Goal: Information Seeking & Learning: Find specific fact

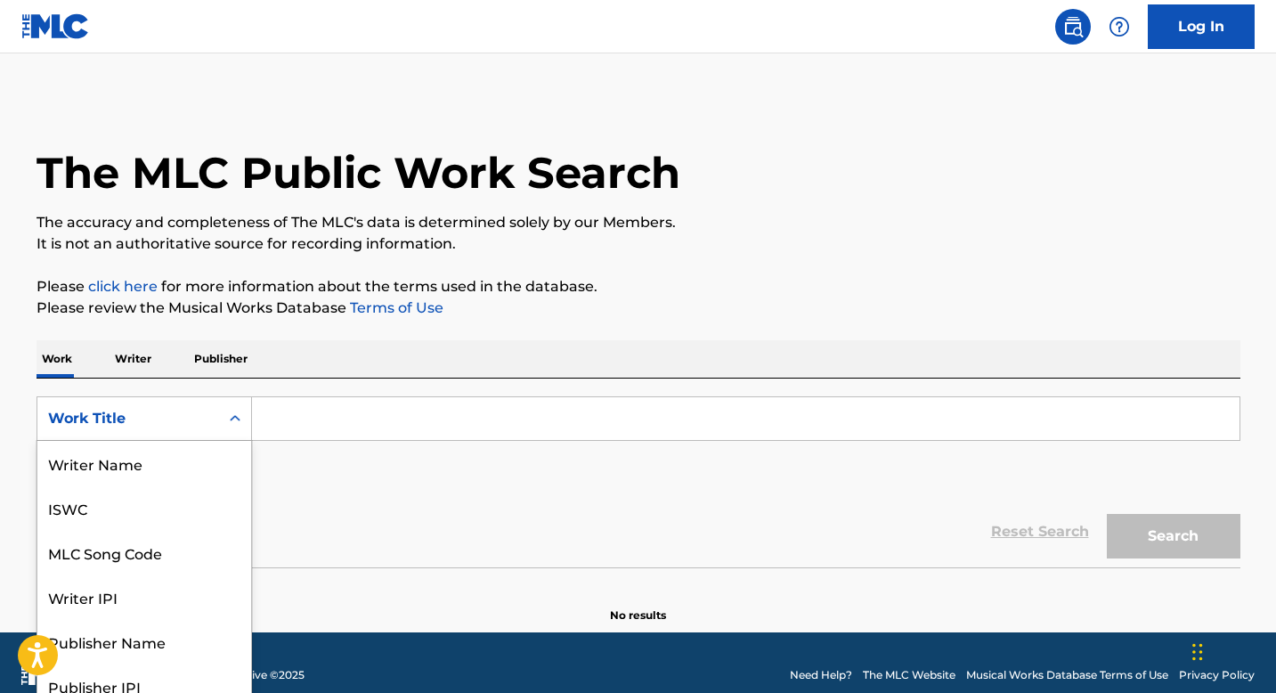
click at [190, 424] on div "Work Title" at bounding box center [128, 418] width 160 height 21
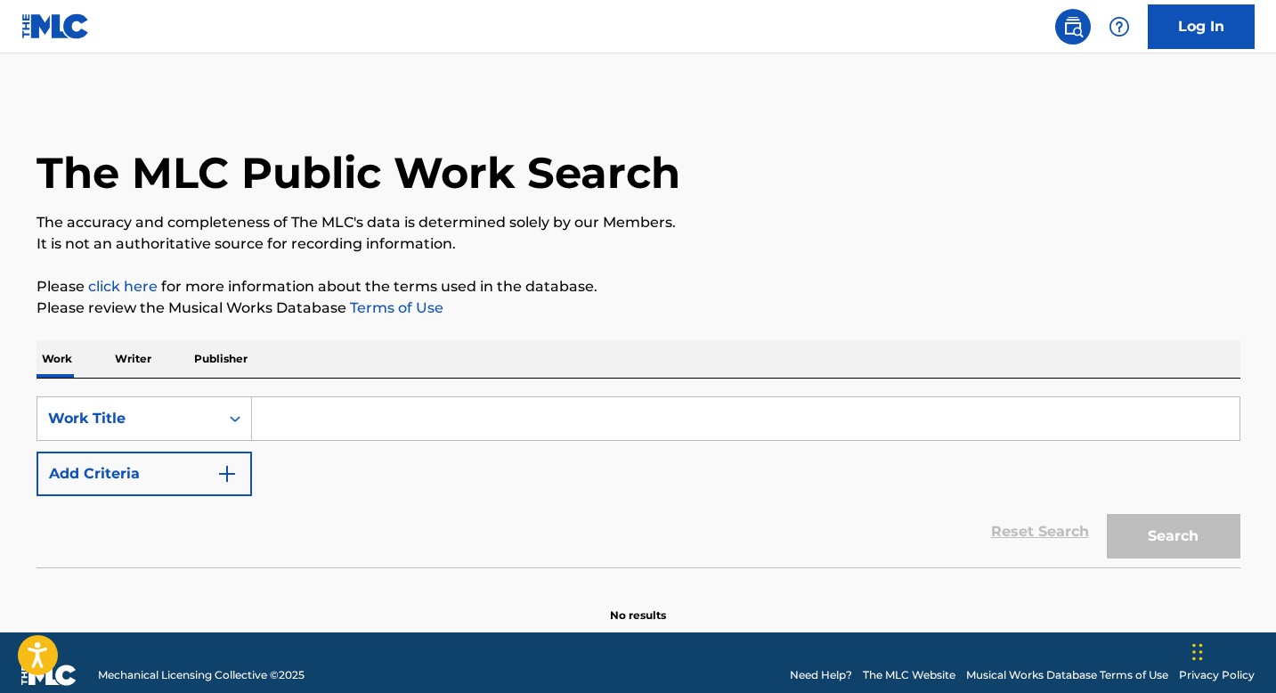
click at [385, 426] on input "Search Form" at bounding box center [745, 418] width 987 height 43
type input "tu boca"
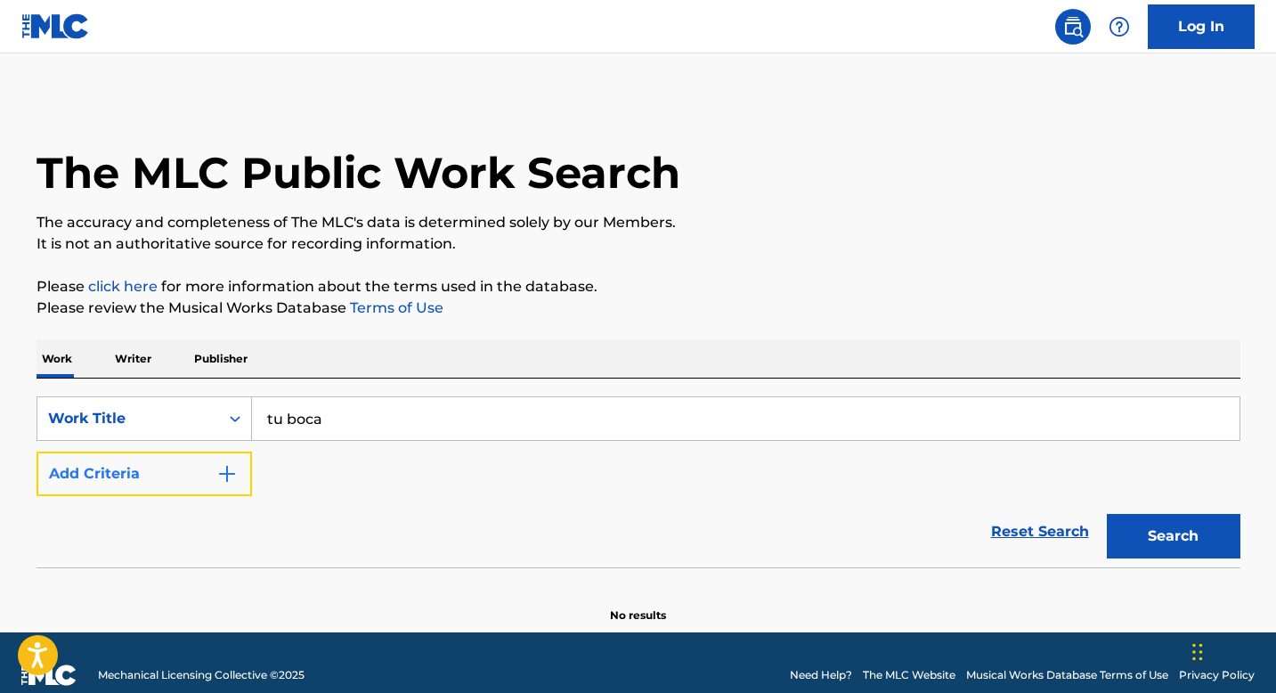
click at [223, 477] on img "Search Form" at bounding box center [226, 473] width 21 height 21
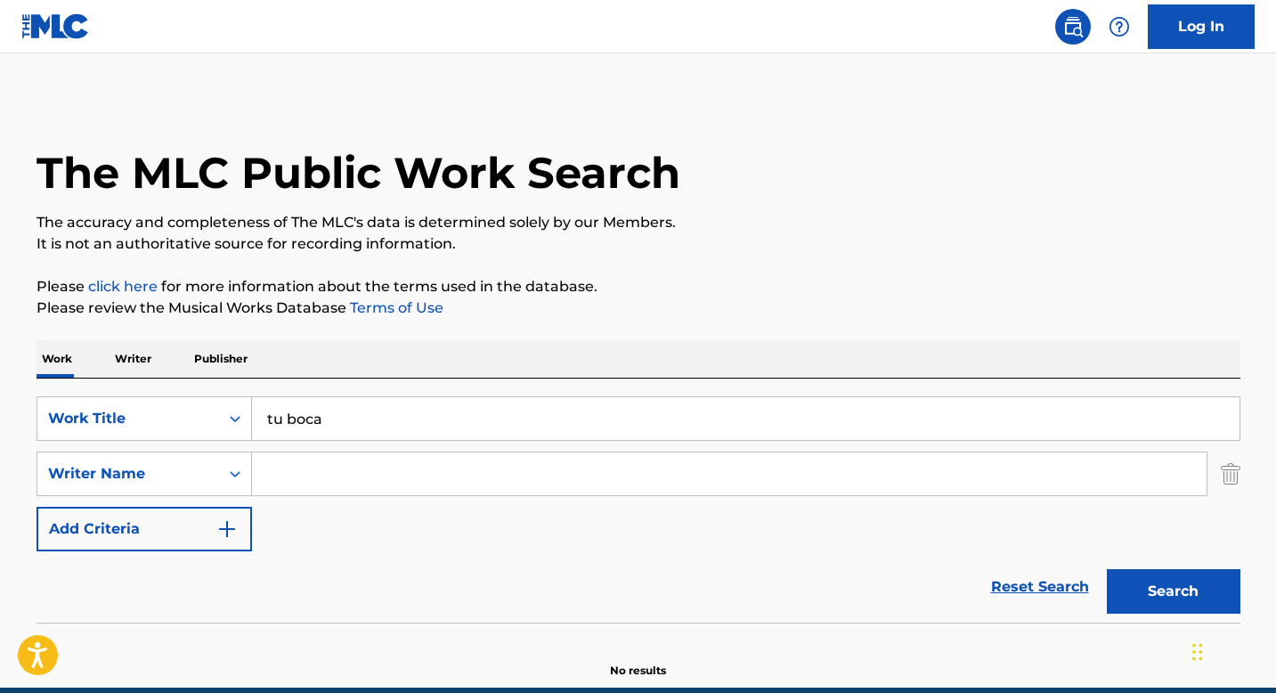
click at [305, 458] on input "Search Form" at bounding box center [729, 473] width 954 height 43
type input "[PERSON_NAME]"
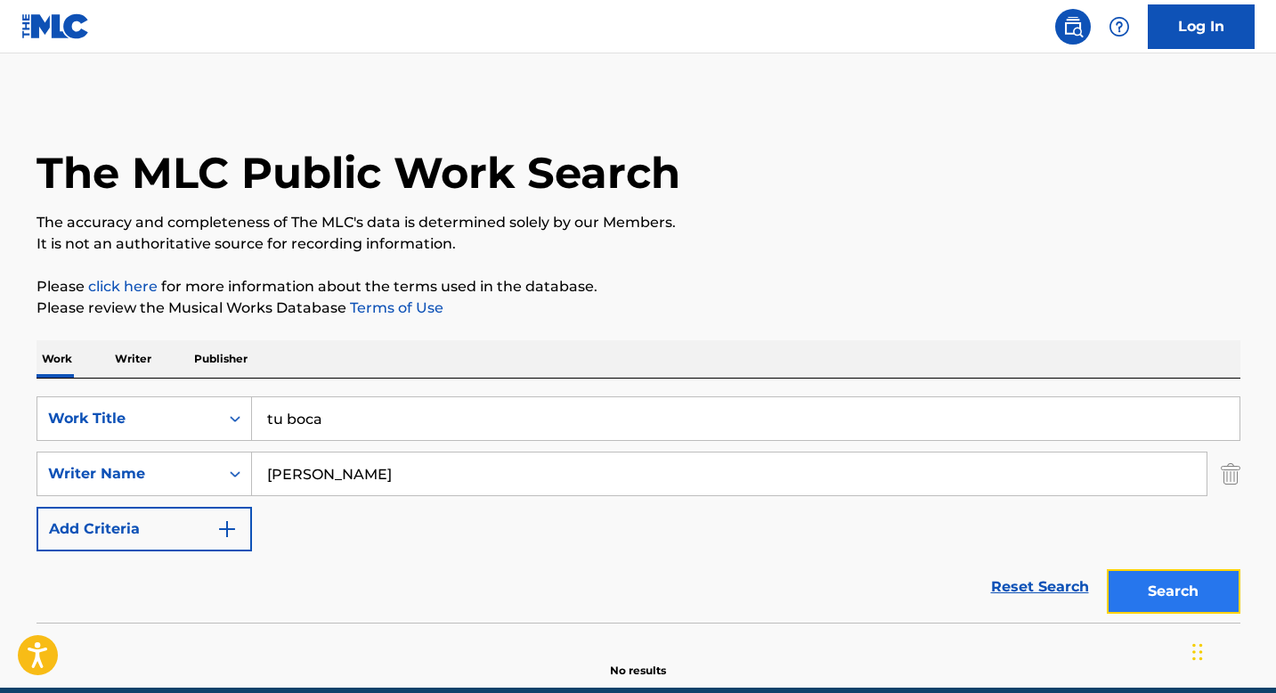
click at [1211, 603] on button "Search" at bounding box center [1173, 591] width 134 height 45
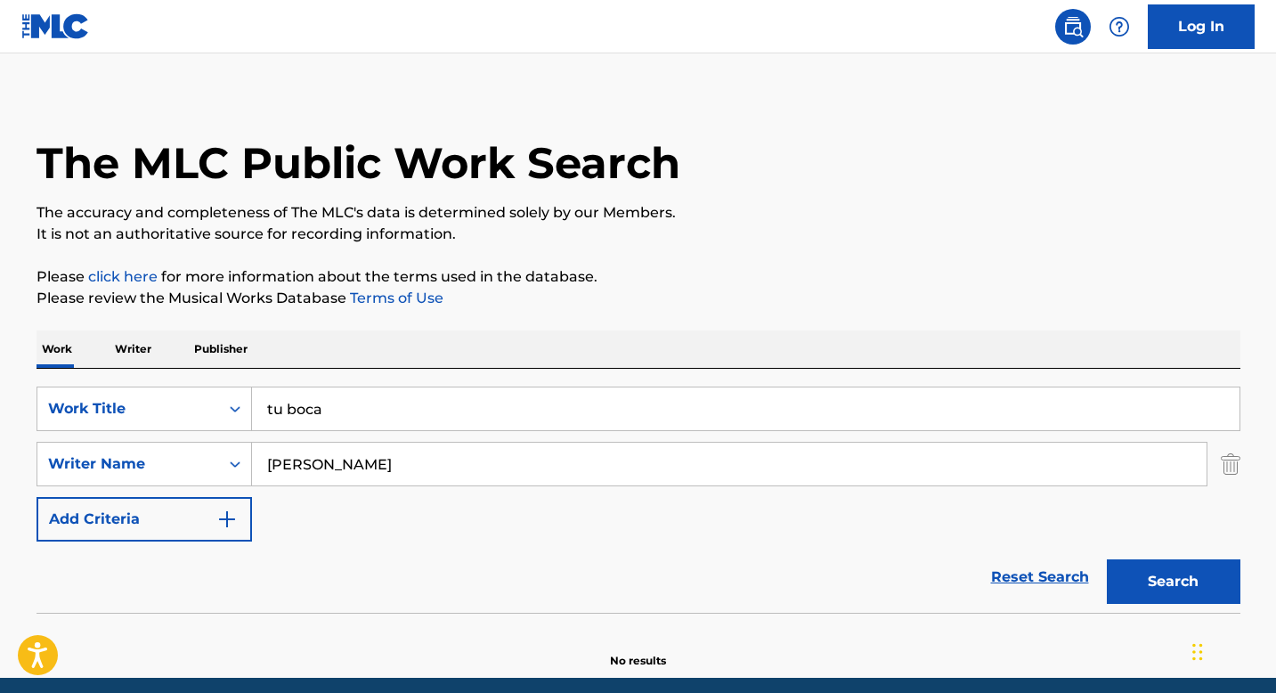
scroll to position [0, 0]
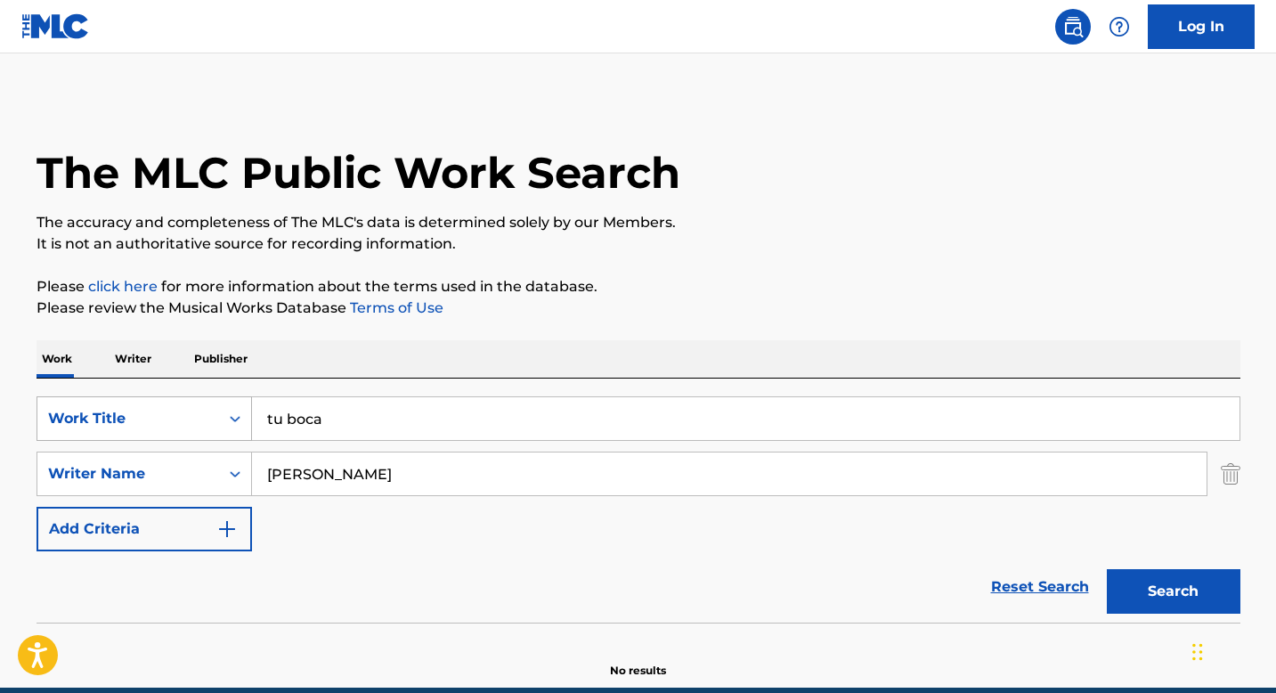
click at [118, 412] on div "Work Title" at bounding box center [128, 418] width 160 height 21
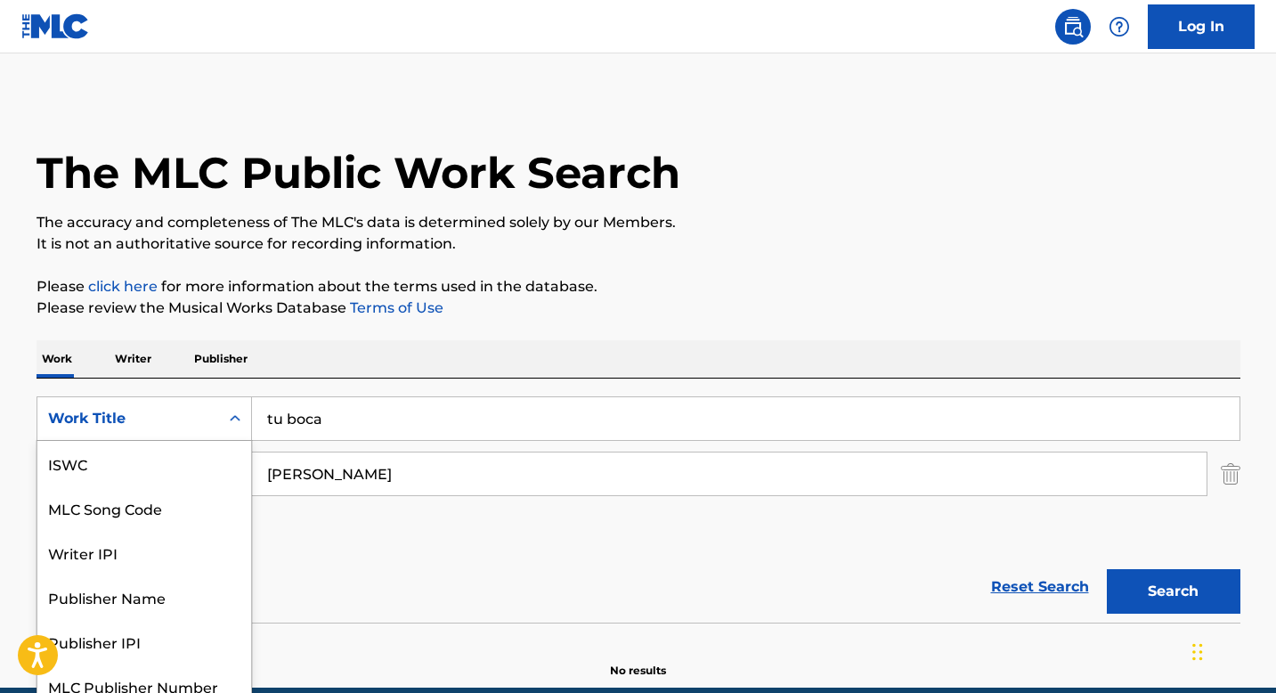
scroll to position [45, 0]
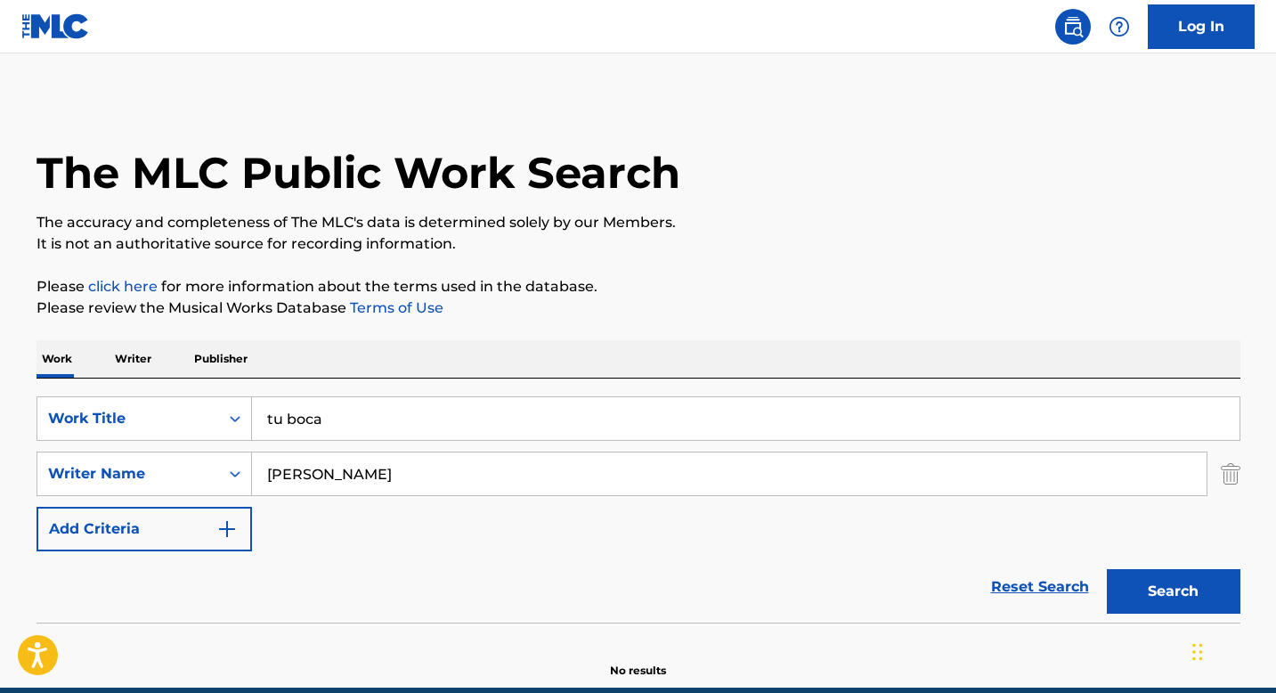
click at [312, 523] on div "SearchWithCriteria9695a083-3b72-4380-a464-85c265e6dc7e Work Title tu boca Searc…" at bounding box center [638, 473] width 1204 height 155
click at [1172, 597] on button "Search" at bounding box center [1173, 591] width 134 height 45
click at [910, 233] on p "It is not an authoritative source for recording information." at bounding box center [638, 243] width 1204 height 21
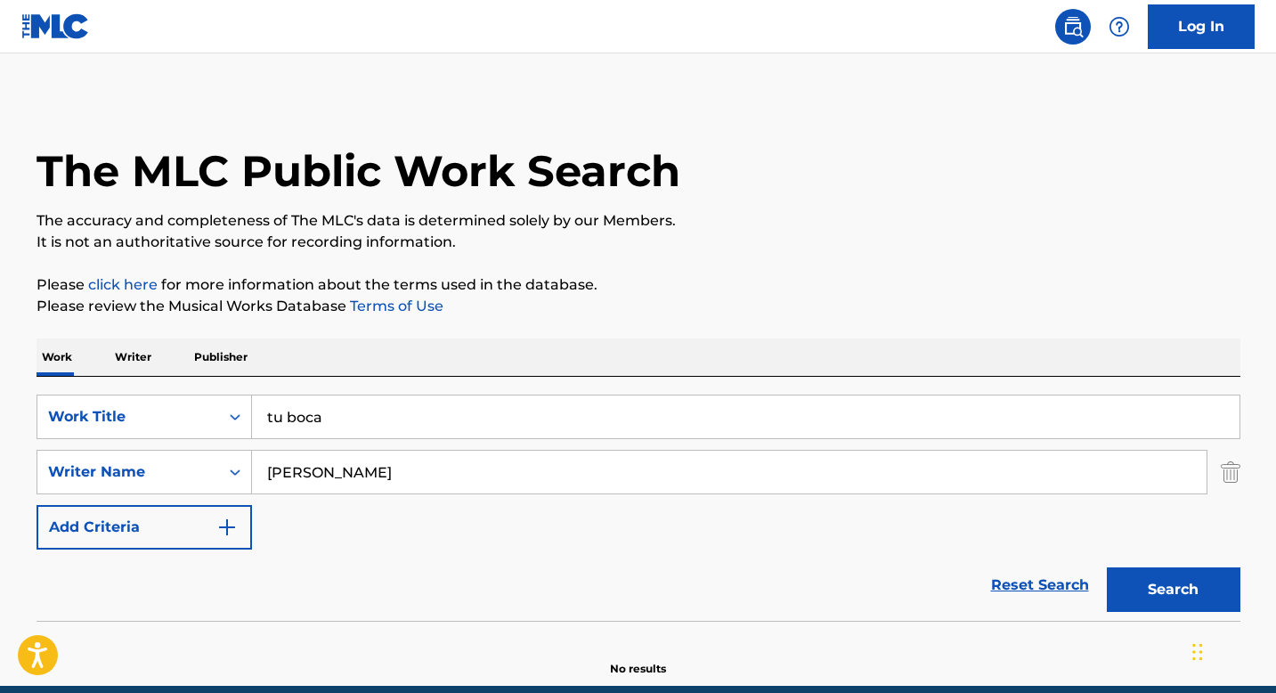
click at [312, 272] on div "The MLC Public Work Search The accuracy and completeness of The MLC's data is d…" at bounding box center [638, 386] width 1246 height 580
click at [302, 59] on main "The MLC Public Work Search The accuracy and completeness of The MLC's data is d…" at bounding box center [638, 369] width 1276 height 634
